Goal: Task Accomplishment & Management: Complete application form

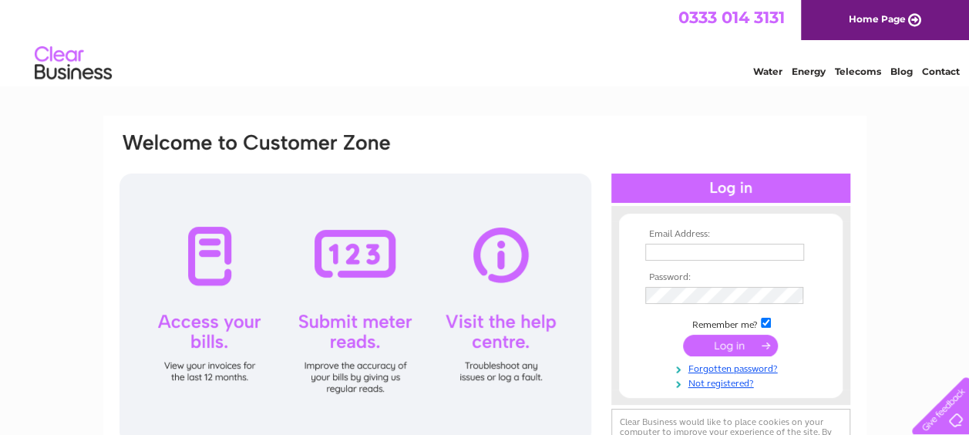
type input "megdog63@outlook.com"
click at [744, 342] on input "submit" at bounding box center [730, 346] width 95 height 22
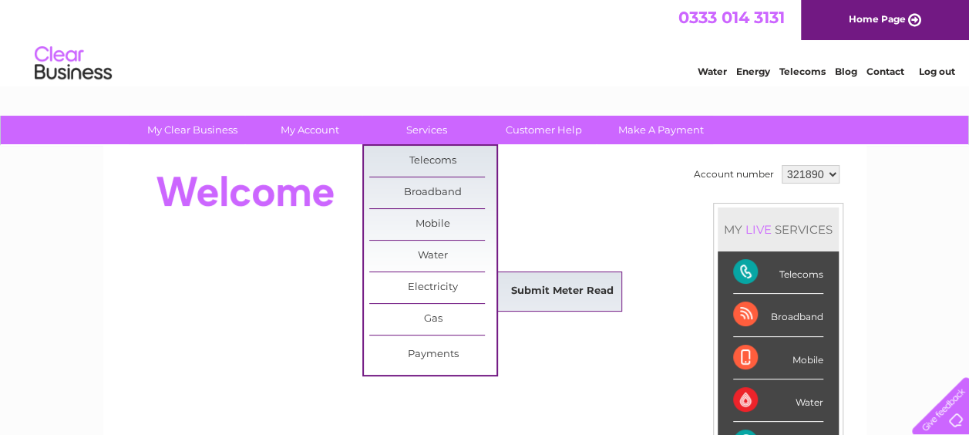
click at [551, 294] on link "Submit Meter Read" at bounding box center [562, 291] width 127 height 31
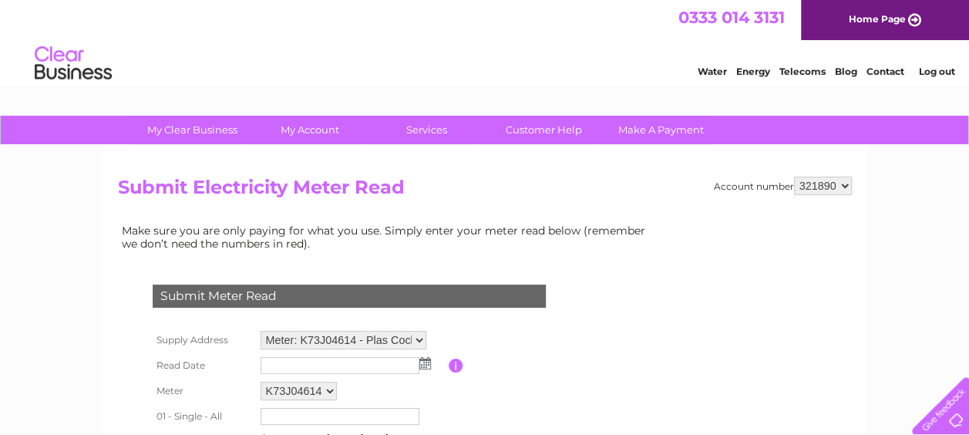
click at [427, 358] on img at bounding box center [425, 363] width 12 height 12
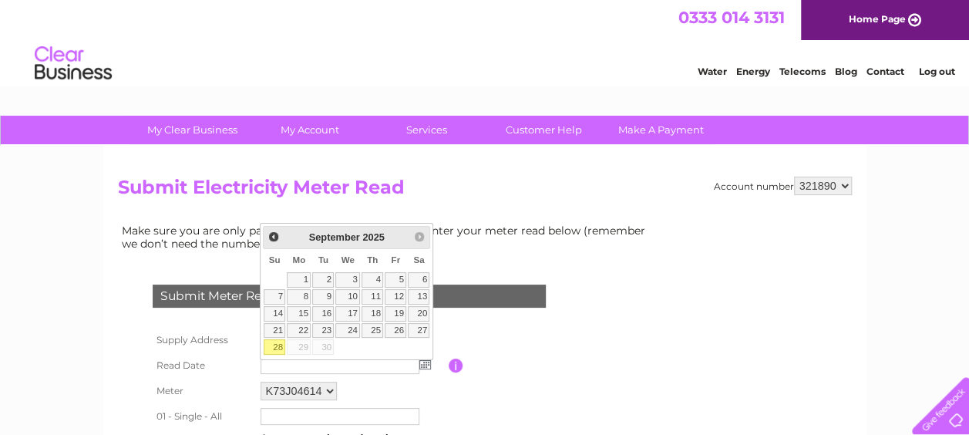
click at [278, 344] on link "28" at bounding box center [275, 346] width 22 height 15
type input "2025/09/28"
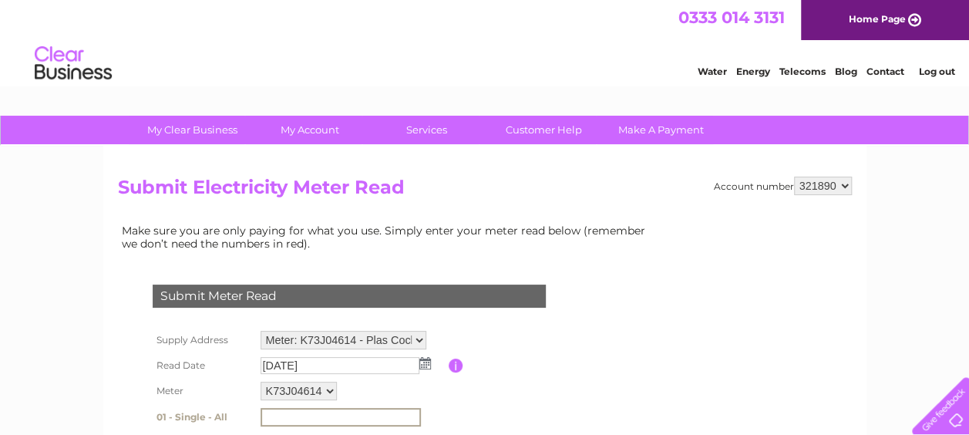
click at [301, 408] on input "text" at bounding box center [341, 417] width 160 height 19
type input "9"
click at [525, 380] on table "Supply Address Meter: K73J04614 - Plas Coch, Cefn Coch, Welshpool, Powys, SY21 …" at bounding box center [368, 411] width 438 height 168
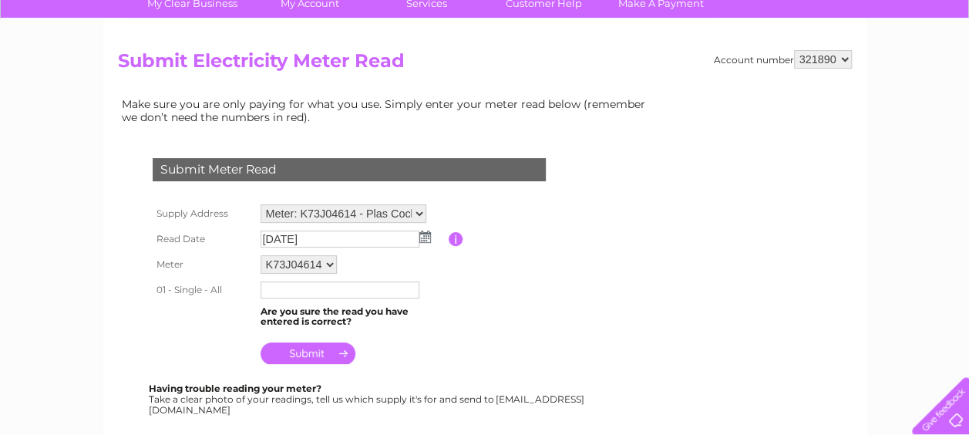
scroll to position [154, 0]
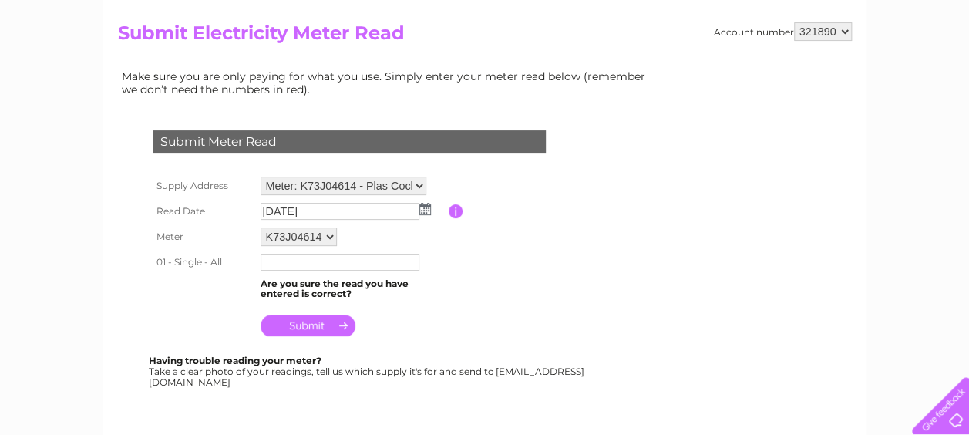
click at [307, 256] on input "text" at bounding box center [340, 262] width 159 height 17
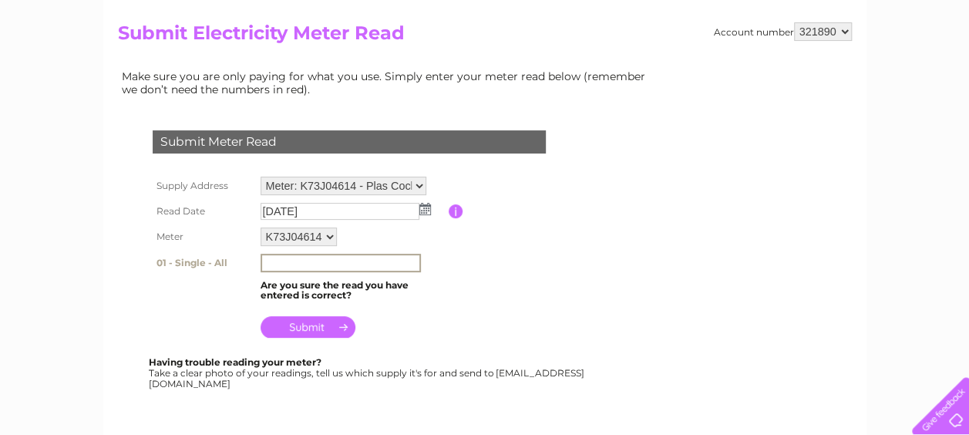
type input "9"
type input "8"
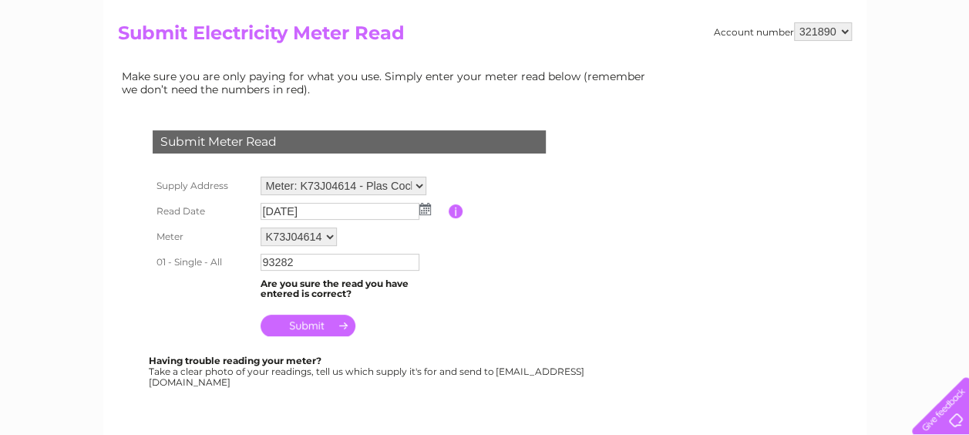
click at [210, 293] on th at bounding box center [203, 288] width 108 height 29
click at [302, 262] on input "93282" at bounding box center [341, 263] width 160 height 19
type input "9"
type input "89"
click at [230, 310] on th at bounding box center [203, 321] width 108 height 37
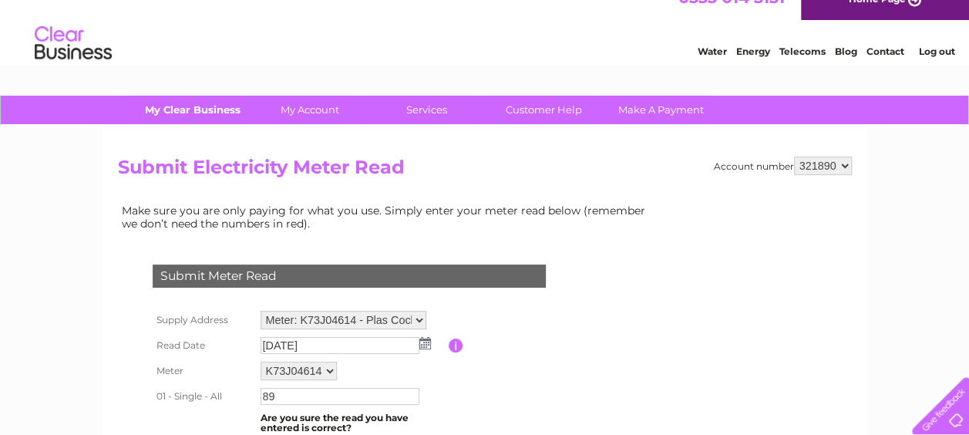
scroll to position [0, 0]
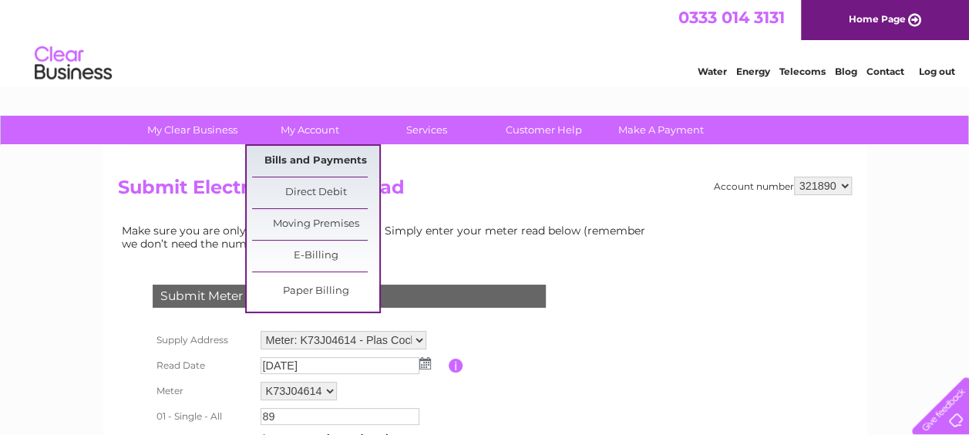
click at [303, 160] on link "Bills and Payments" at bounding box center [315, 161] width 127 height 31
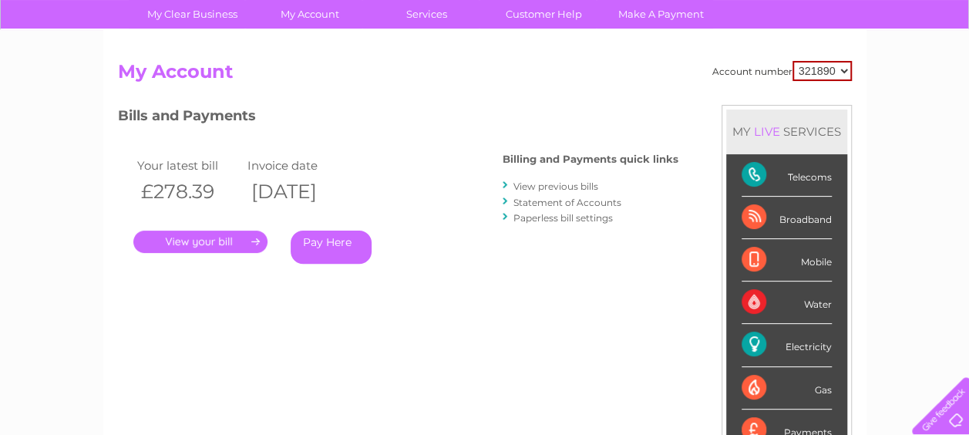
scroll to position [154, 0]
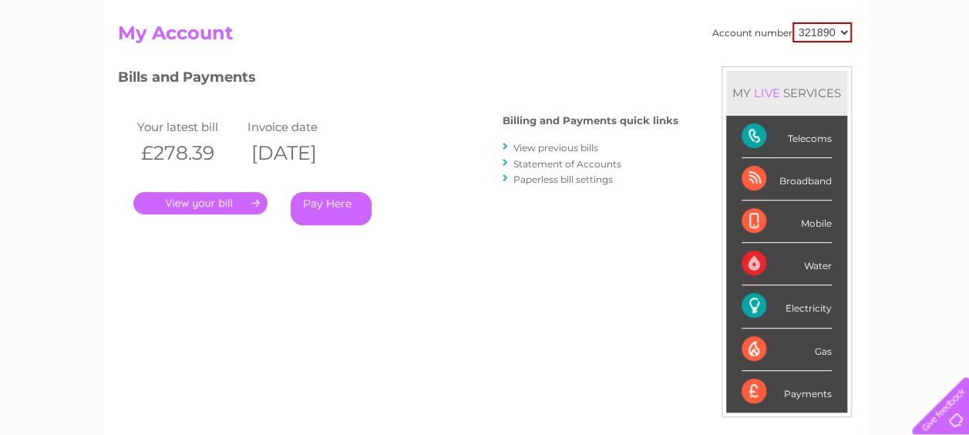
click at [196, 204] on link "." at bounding box center [200, 203] width 134 height 22
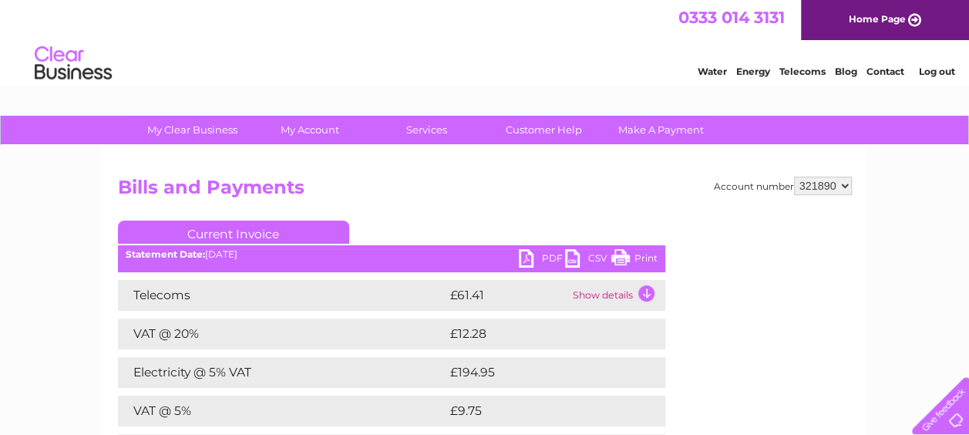
click at [524, 254] on link "PDF" at bounding box center [542, 260] width 46 height 22
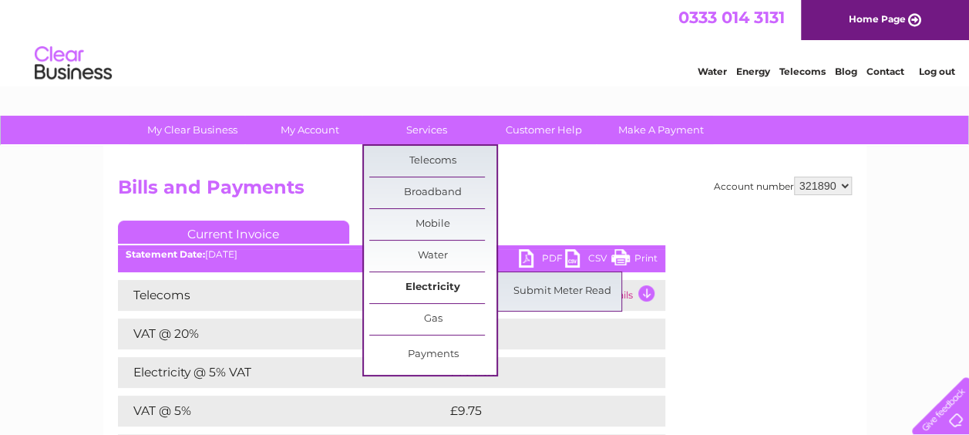
click at [435, 290] on link "Electricity" at bounding box center [432, 287] width 127 height 31
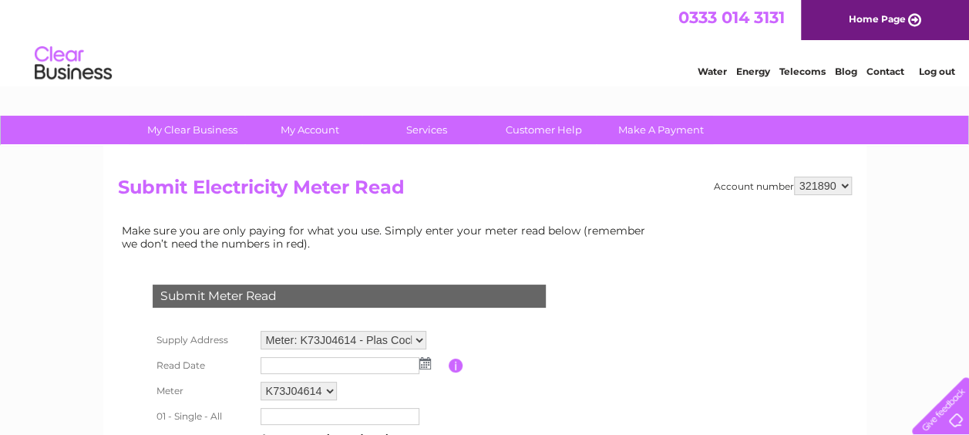
click at [429, 368] on img at bounding box center [425, 363] width 12 height 12
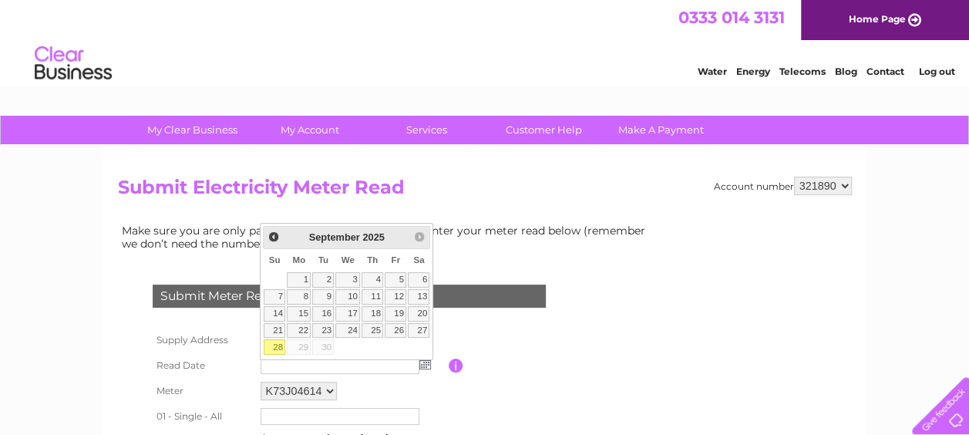
click at [276, 345] on link "28" at bounding box center [275, 346] width 22 height 15
type input "2025/09/28"
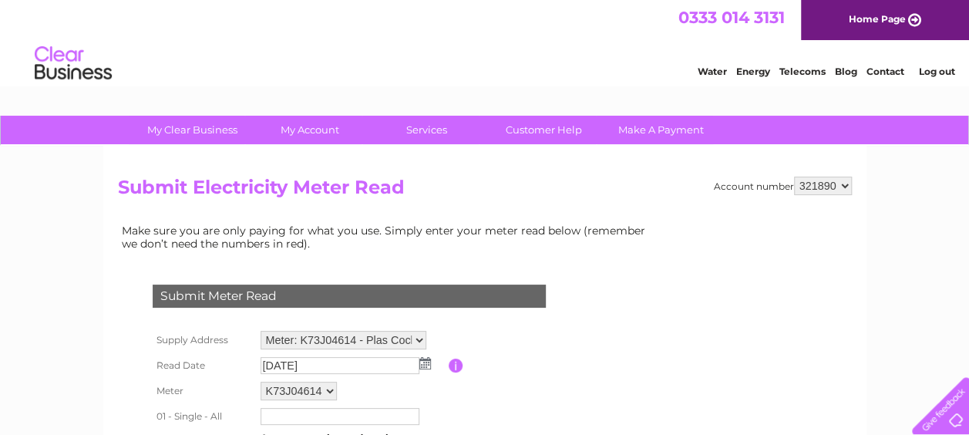
click at [558, 362] on td "Please enter the date the read was taken" at bounding box center [524, 365] width 123 height 25
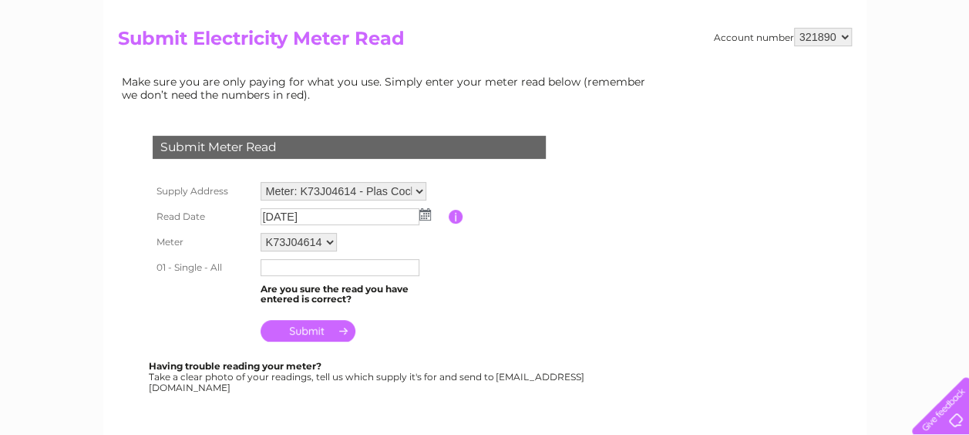
scroll to position [154, 0]
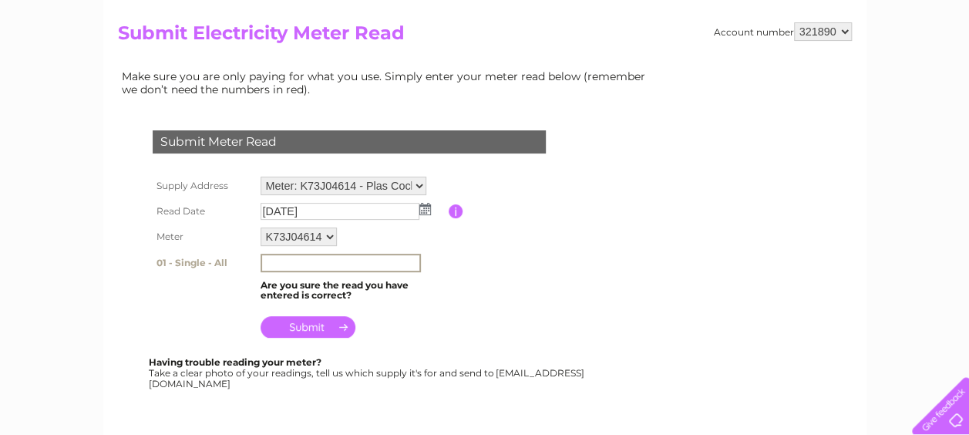
click at [347, 268] on input "text" at bounding box center [341, 263] width 160 height 19
type input "92382"
click at [316, 335] on input "submit" at bounding box center [308, 327] width 95 height 22
